Goal: Transaction & Acquisition: Purchase product/service

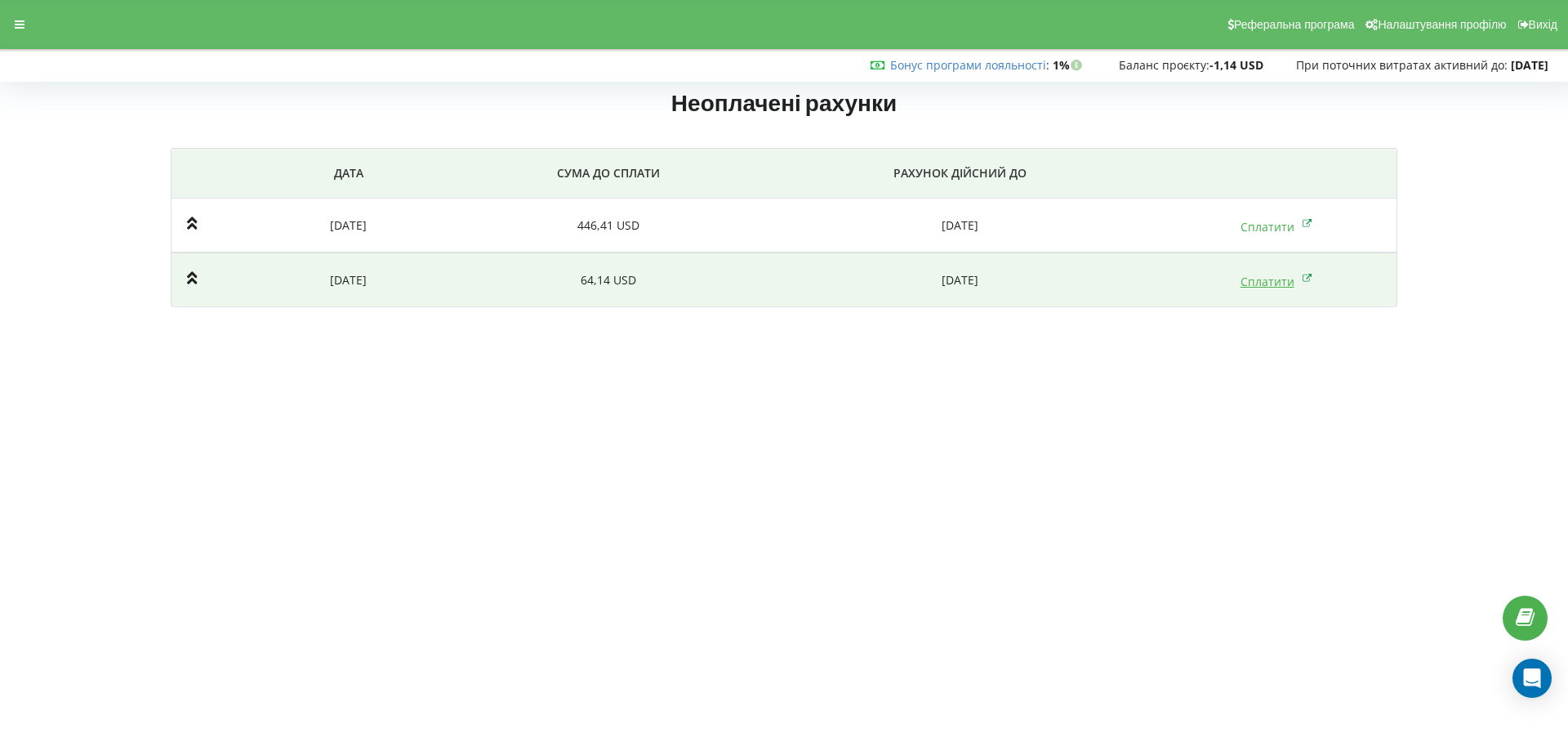
click at [1275, 281] on link "Сплатити" at bounding box center [1276, 281] width 72 height 15
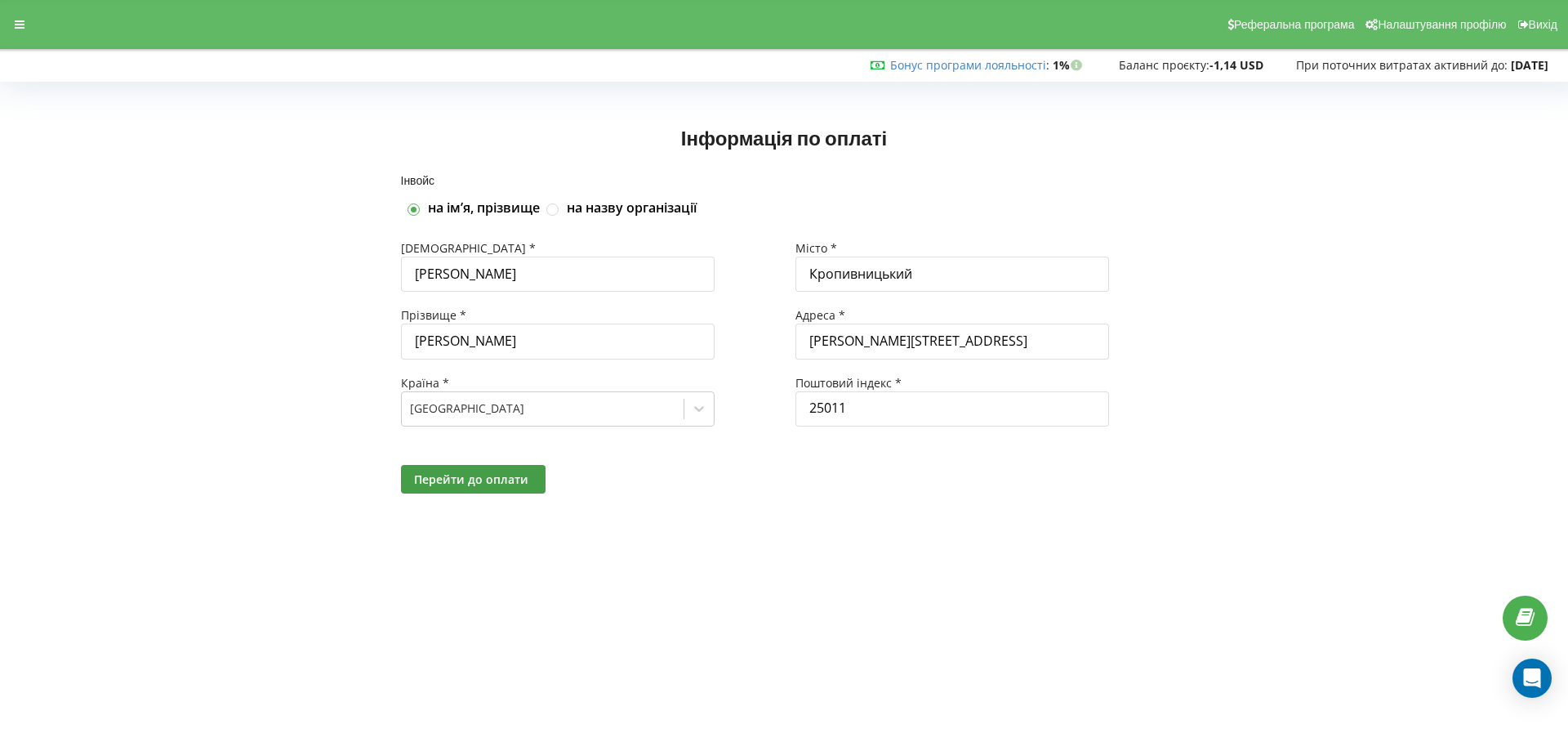
click at [603, 210] on label "на назву організації" at bounding box center [632, 208] width 130 height 18
click at [561, 210] on input "на назву організації" at bounding box center [553, 210] width 13 height 13
checkbox input "true"
checkbox input "false"
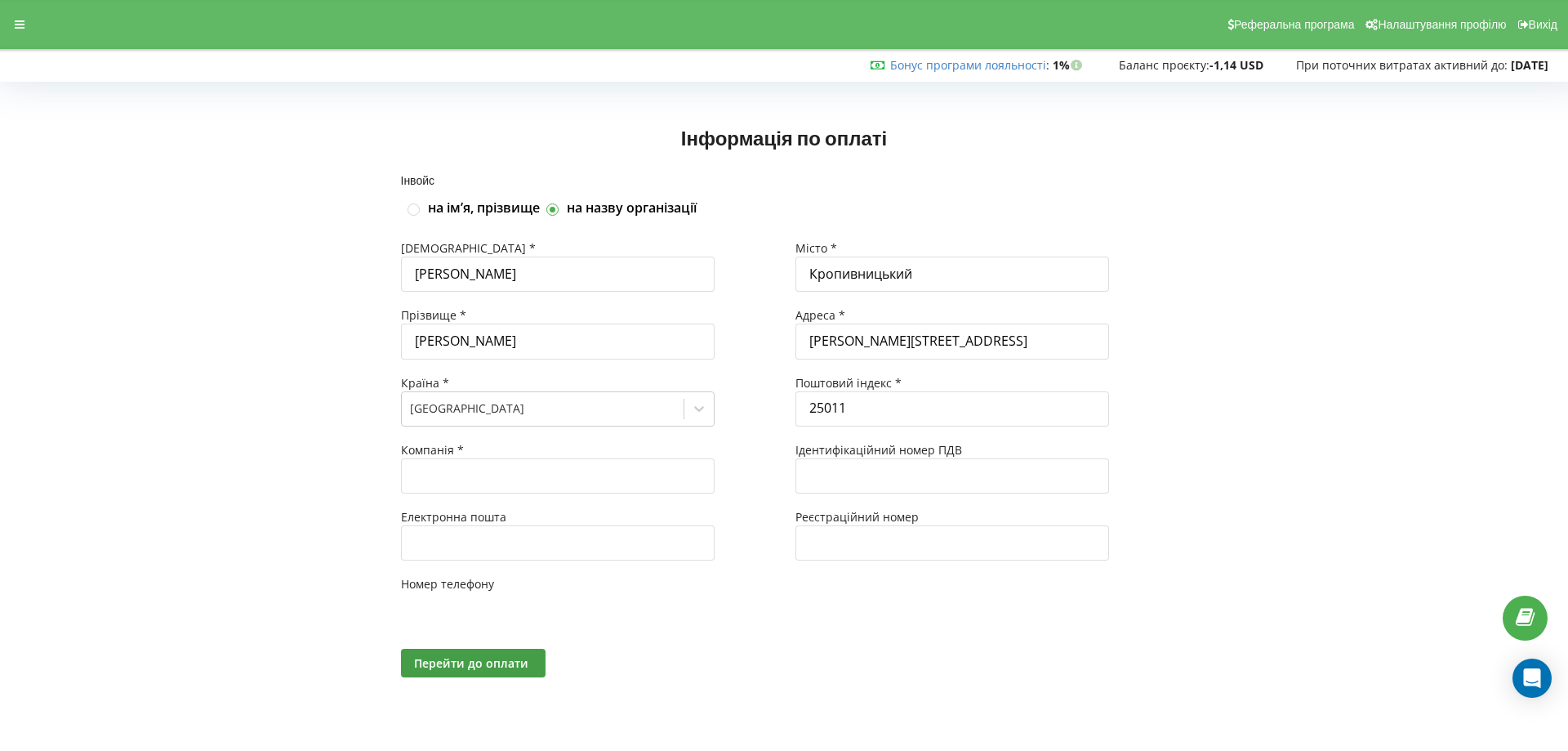
type input "+380"
click at [474, 206] on label "на імʼя, прізвище" at bounding box center [481, 208] width 112 height 18
click at [418, 206] on input "на імʼя, прізвище" at bounding box center [411, 210] width 13 height 13
checkbox input "true"
checkbox input "false"
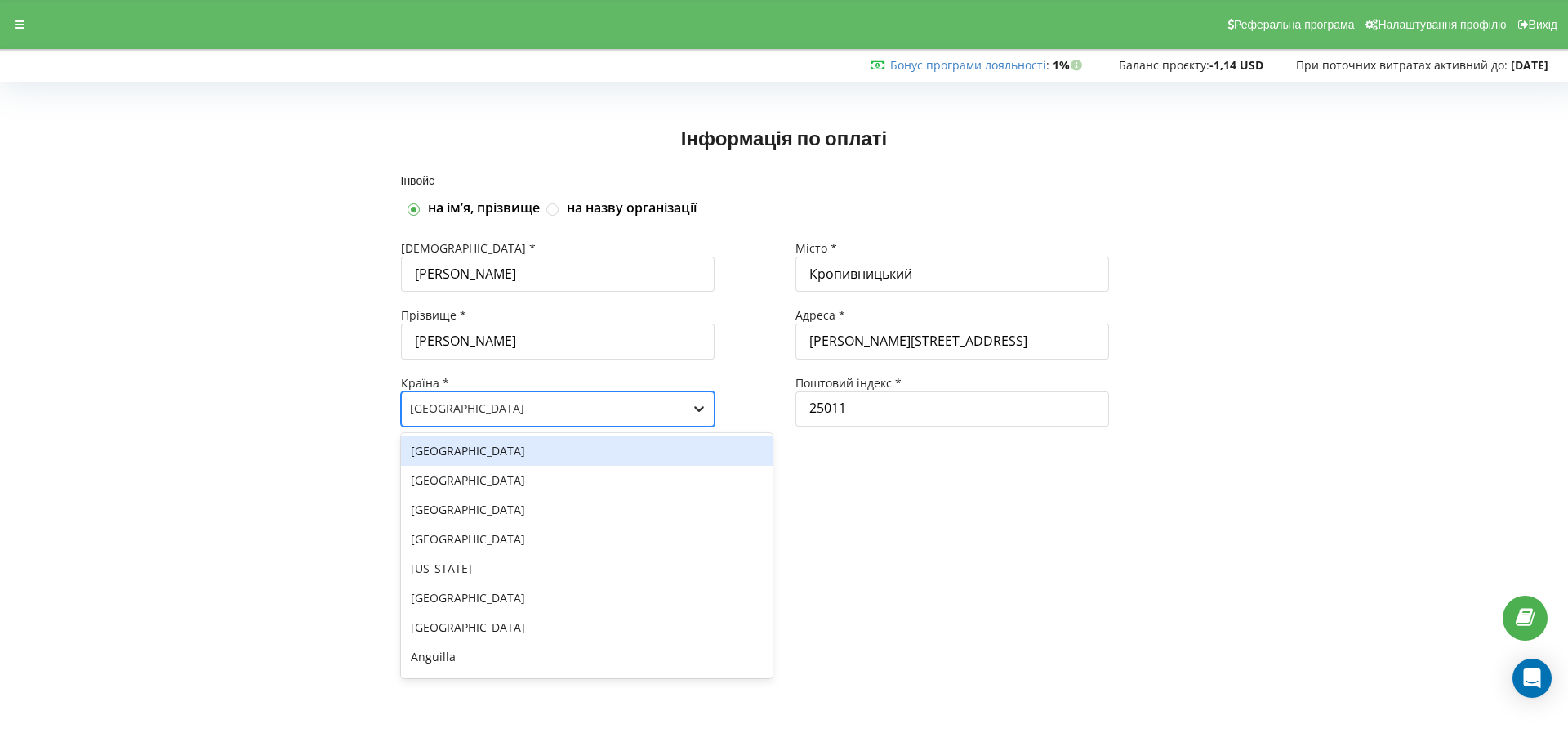
click at [702, 412] on icon at bounding box center [699, 408] width 16 height 16
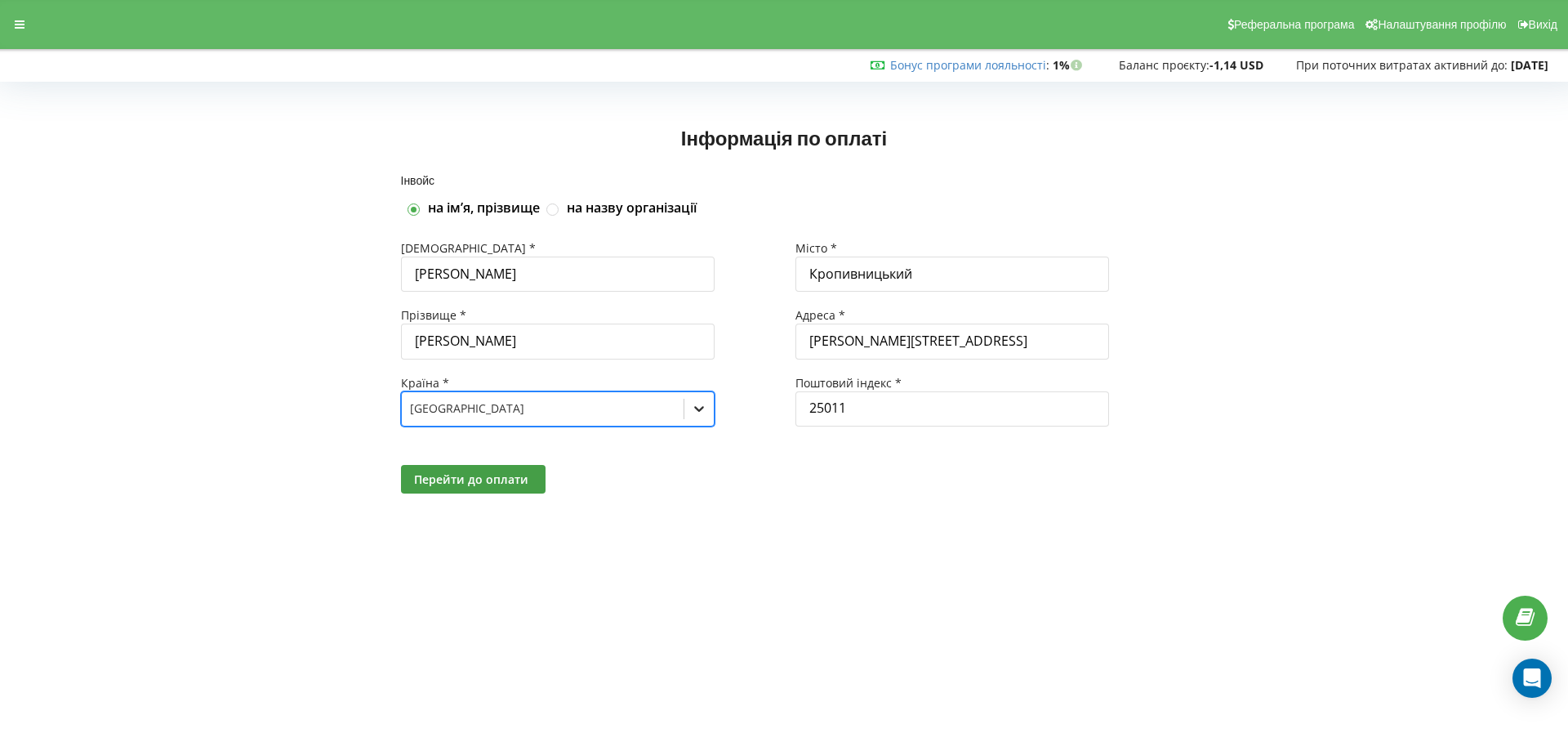
click at [702, 412] on icon at bounding box center [699, 408] width 16 height 16
click at [482, 477] on span "Перейти до оплати" at bounding box center [471, 479] width 114 height 15
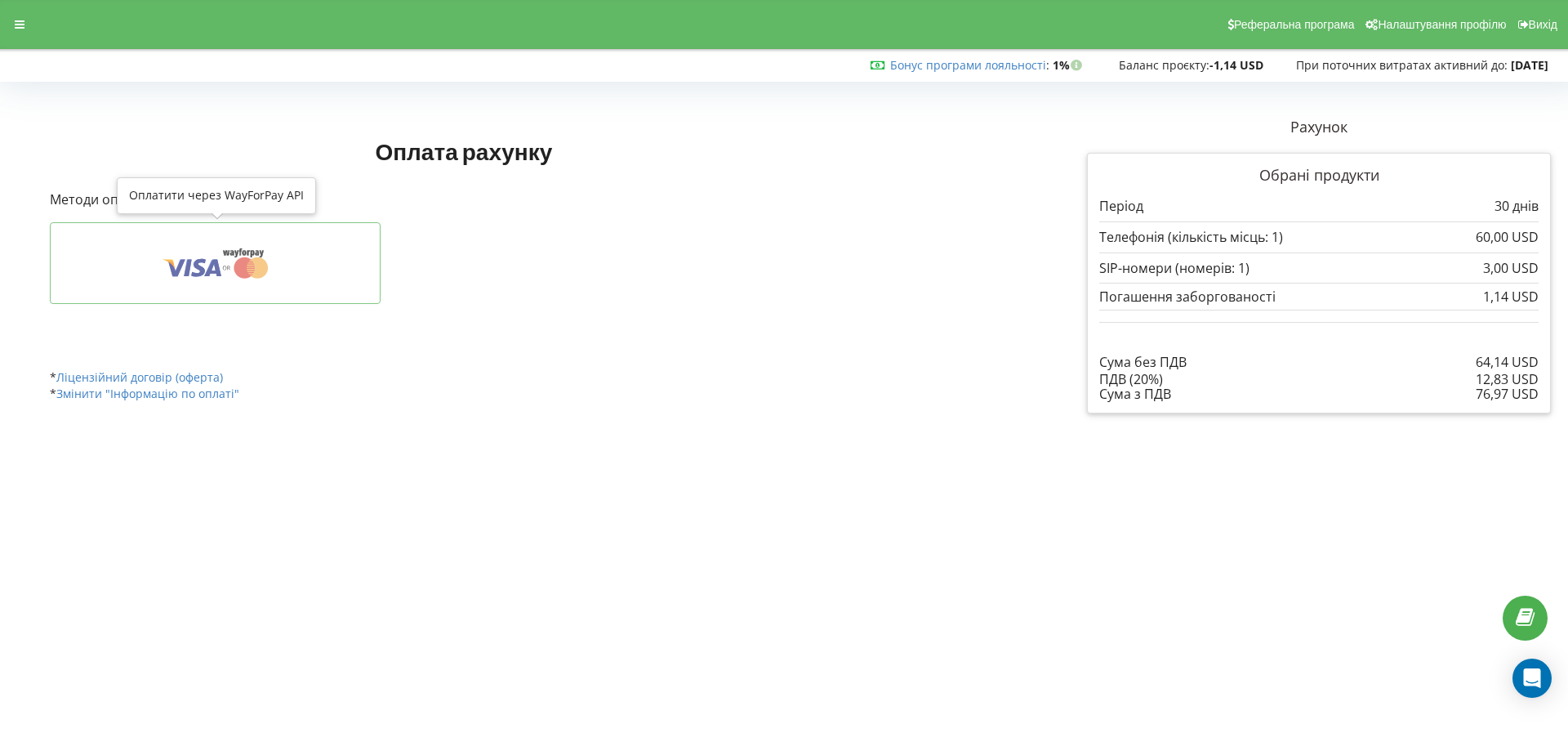
click at [281, 259] on icon at bounding box center [215, 263] width 281 height 31
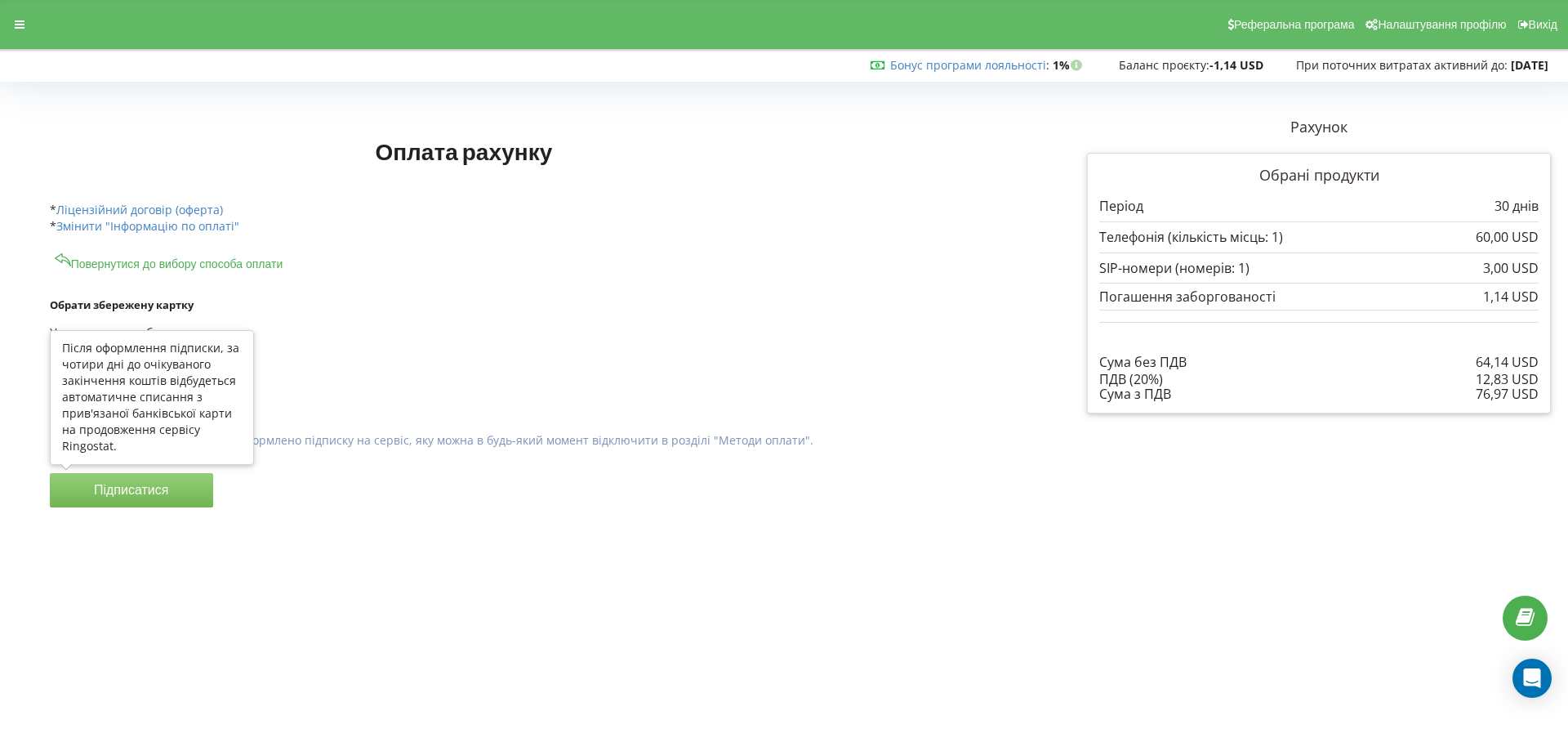
click at [135, 493] on button "Підписатися" at bounding box center [131, 490] width 163 height 35
